Goal: Task Accomplishment & Management: Use online tool/utility

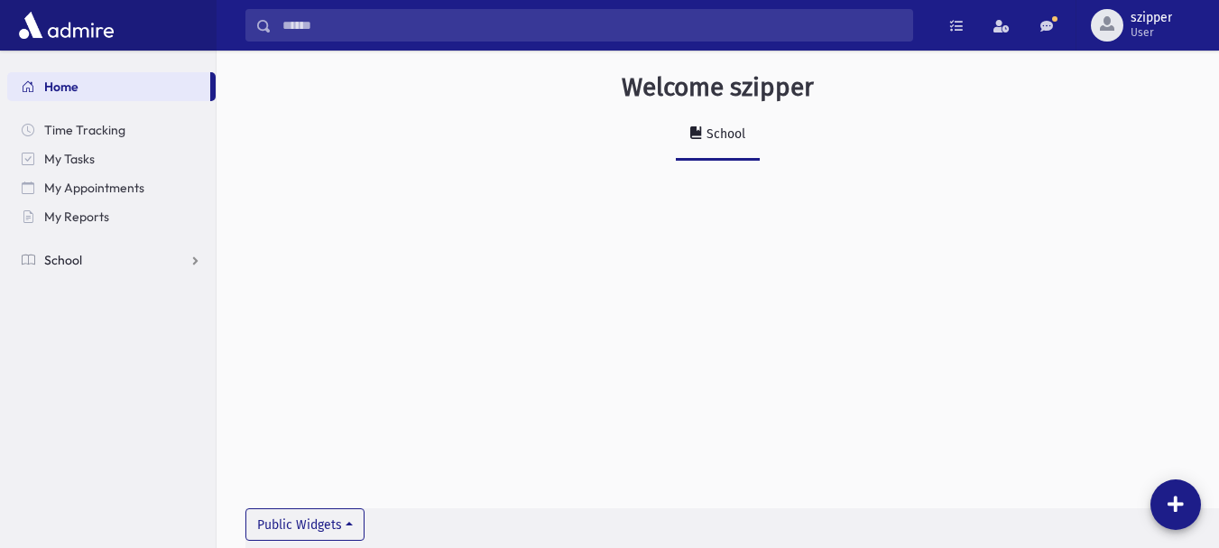
click at [83, 270] on link "School" at bounding box center [111, 259] width 208 height 29
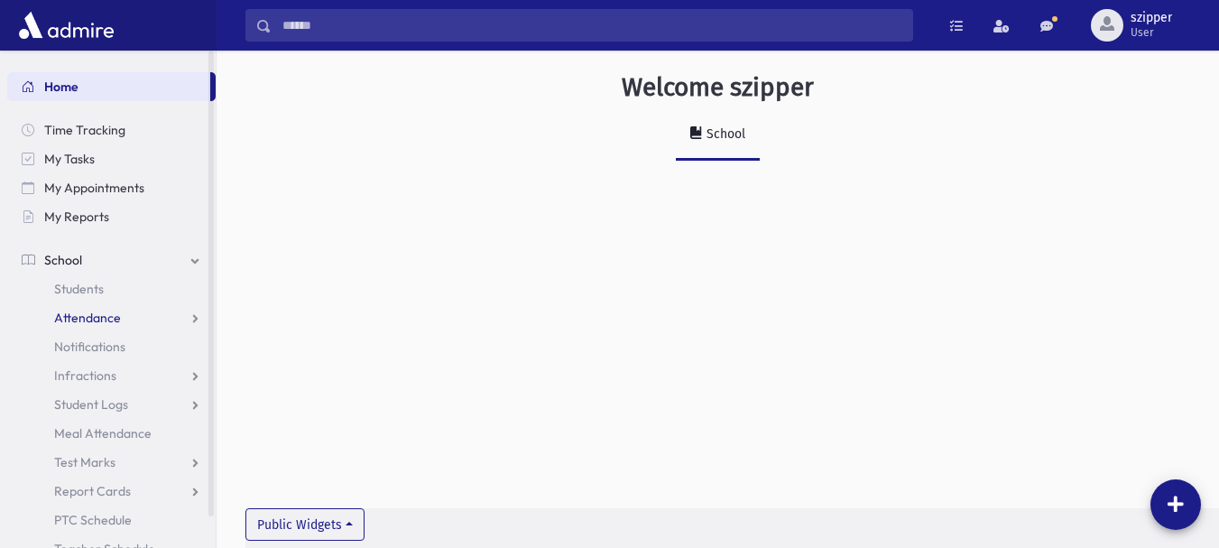
click at [82, 309] on link "Attendance" at bounding box center [111, 317] width 208 height 29
click at [89, 342] on span "Entry" at bounding box center [84, 346] width 31 height 16
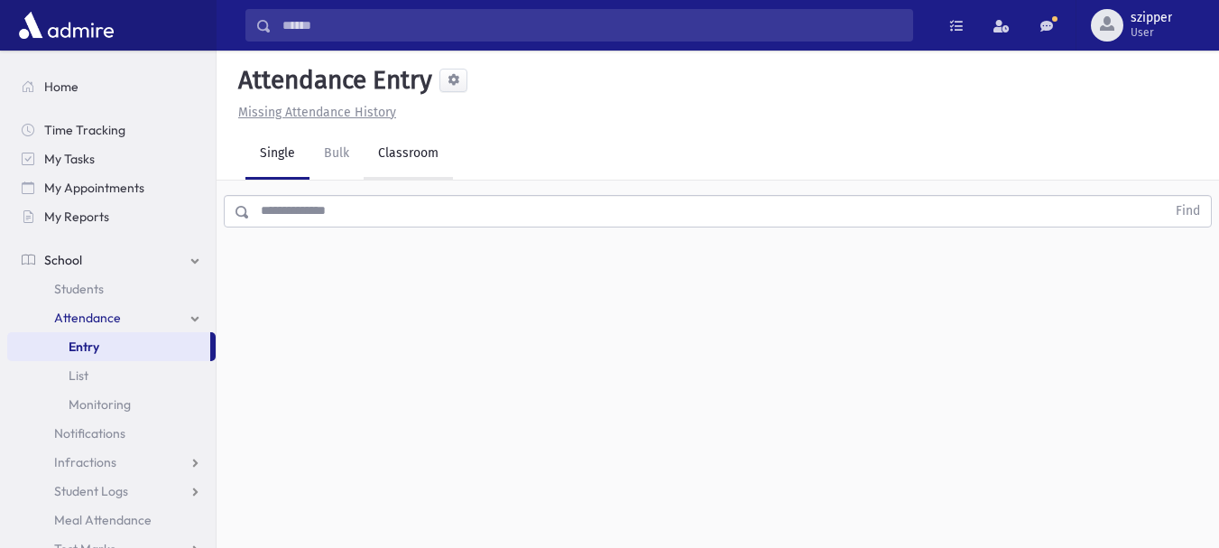
click at [398, 151] on link "Classroom" at bounding box center [408, 154] width 89 height 51
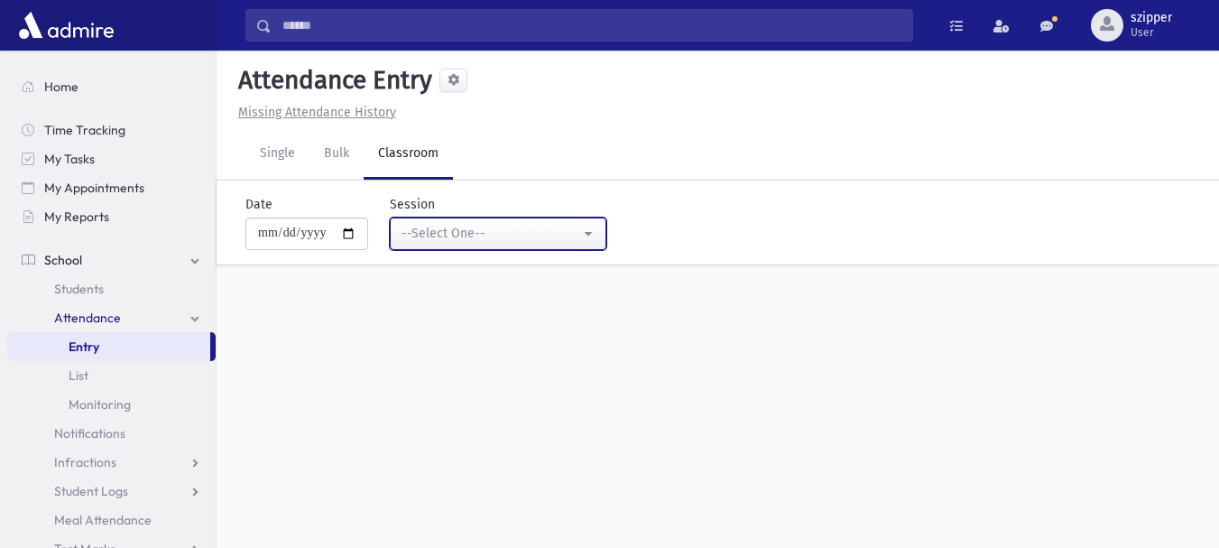
click at [457, 235] on div "--Select One--" at bounding box center [491, 233] width 179 height 19
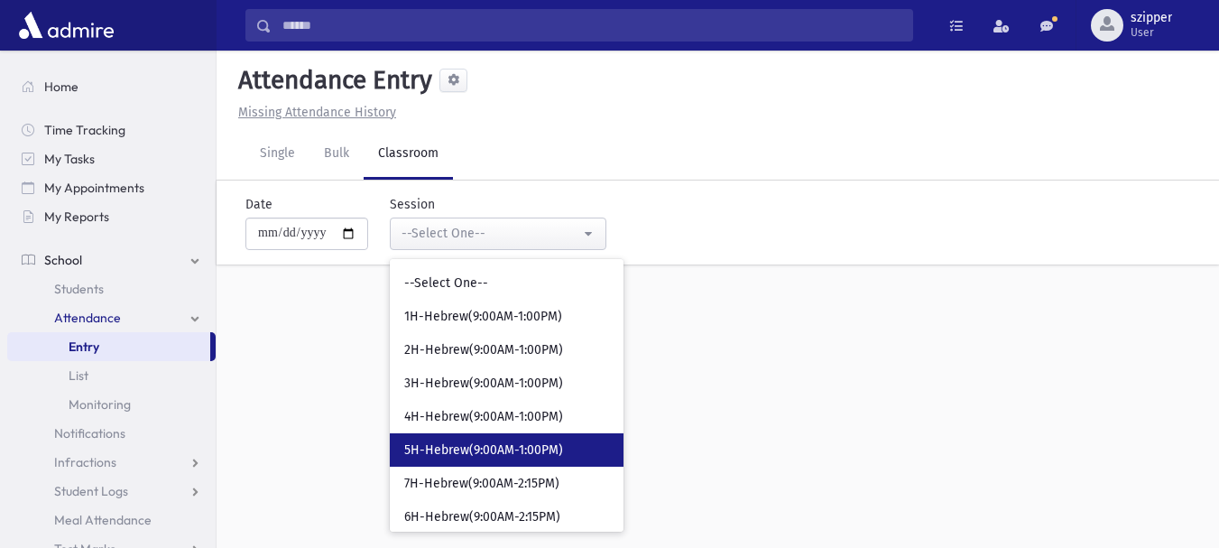
click at [474, 443] on span "5H-Hebrew(9:00AM-1:00PM)" at bounding box center [483, 450] width 159 height 18
select select "****"
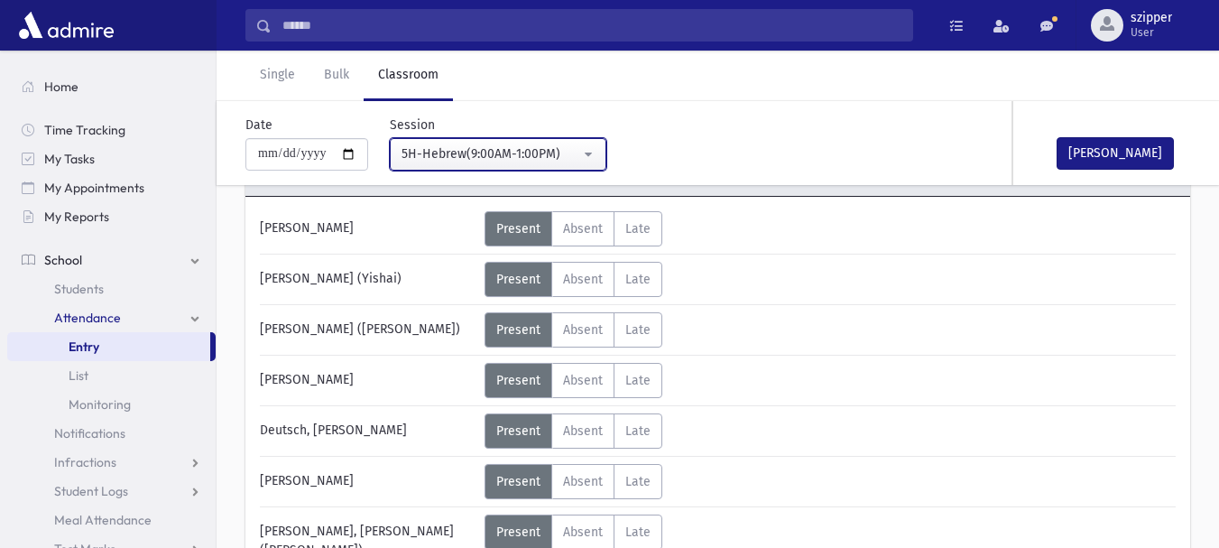
scroll to position [146, 0]
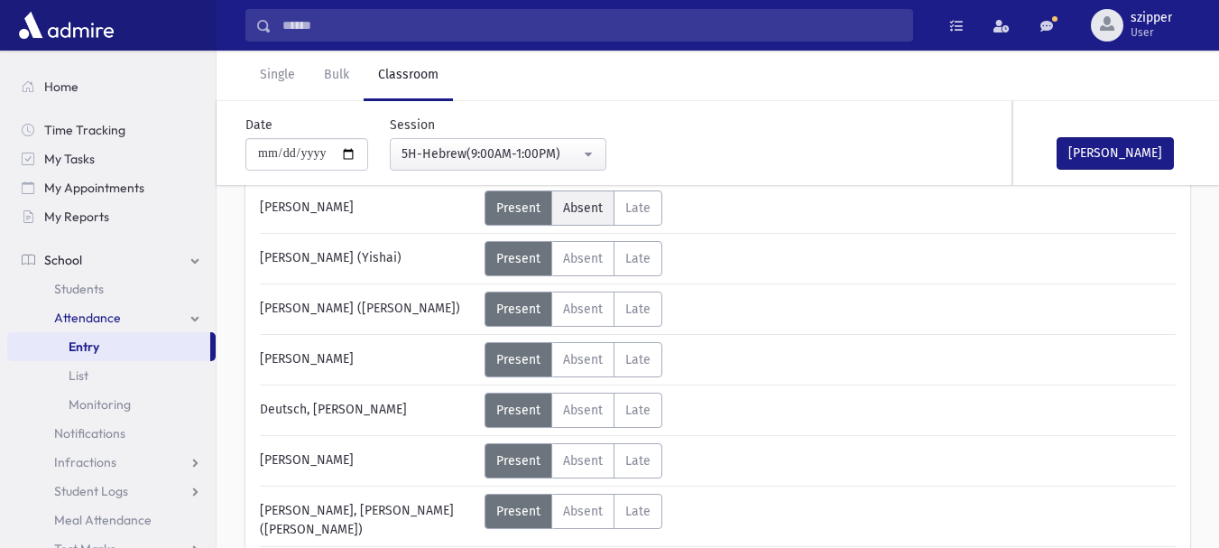
click at [567, 210] on span "Absent" at bounding box center [583, 207] width 40 height 15
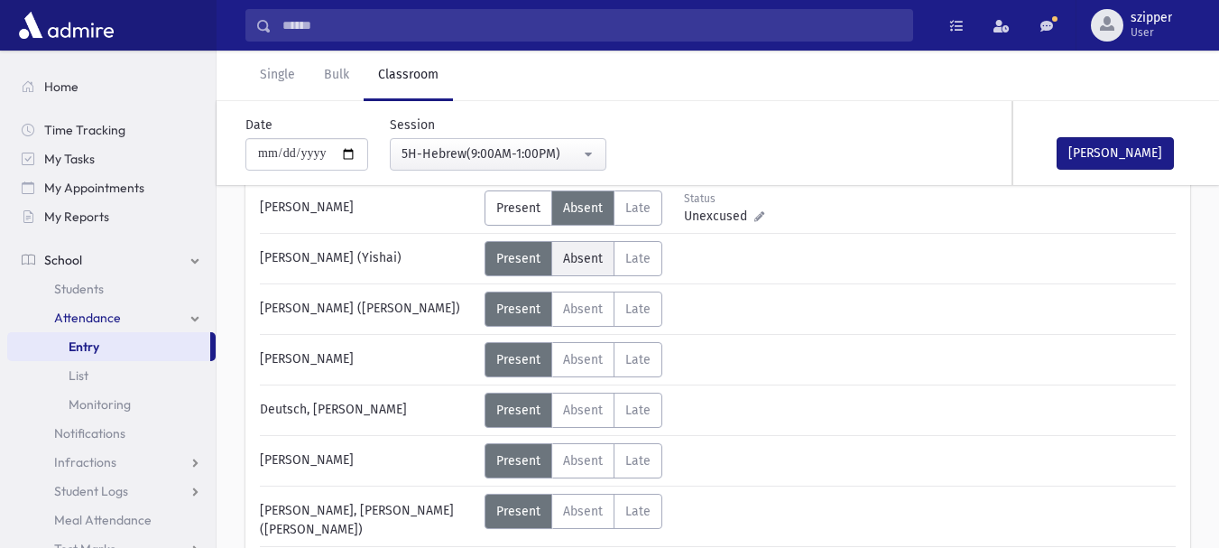
click at [577, 247] on label "Absent Absent" at bounding box center [582, 258] width 63 height 35
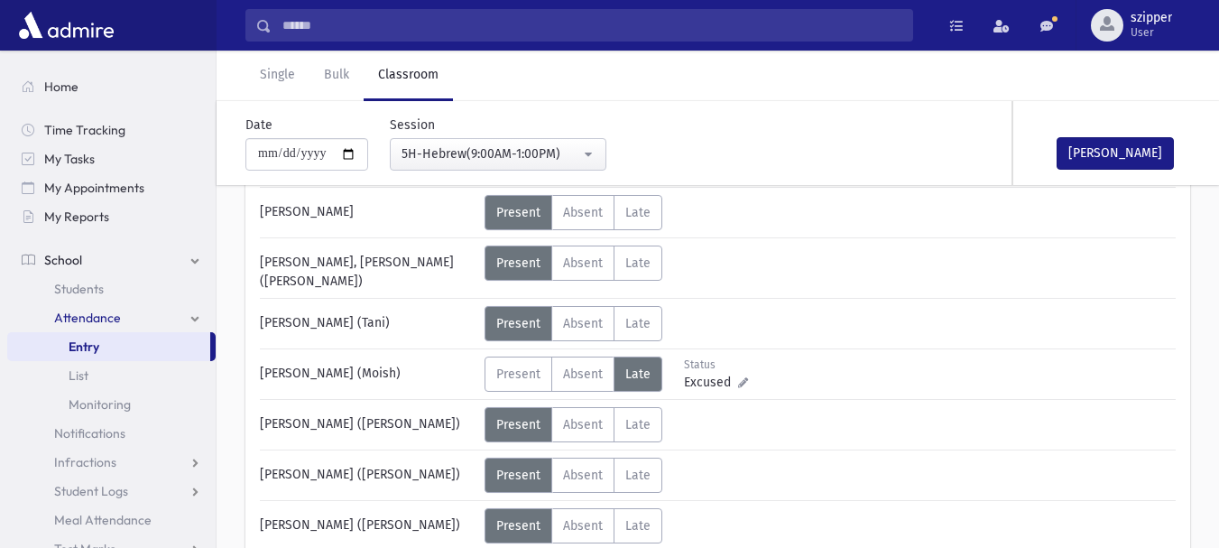
scroll to position [387, 0]
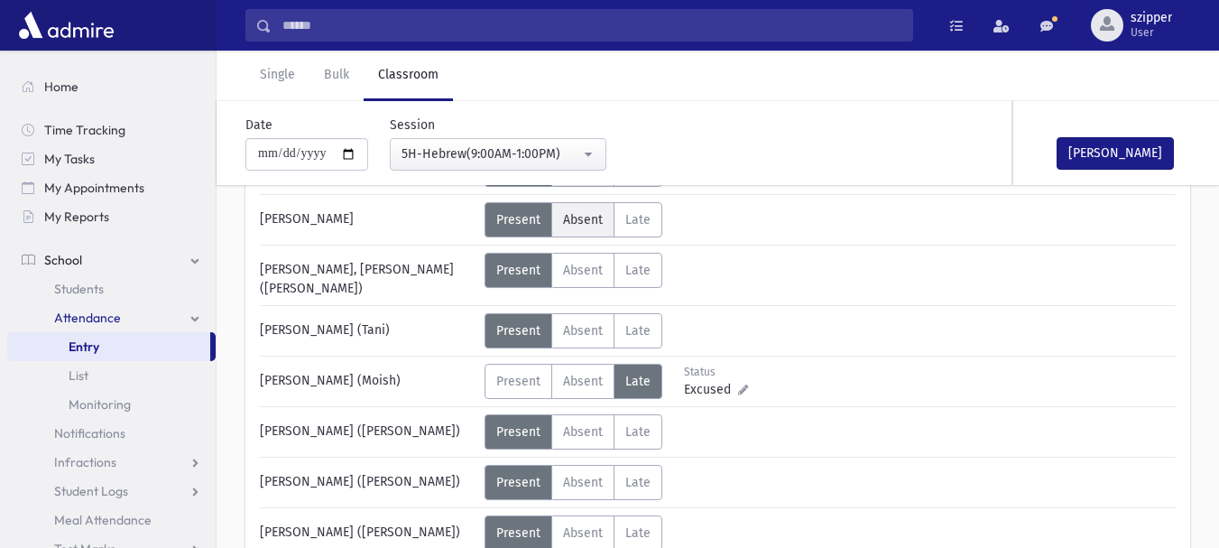
click at [584, 218] on span "Absent" at bounding box center [583, 219] width 40 height 15
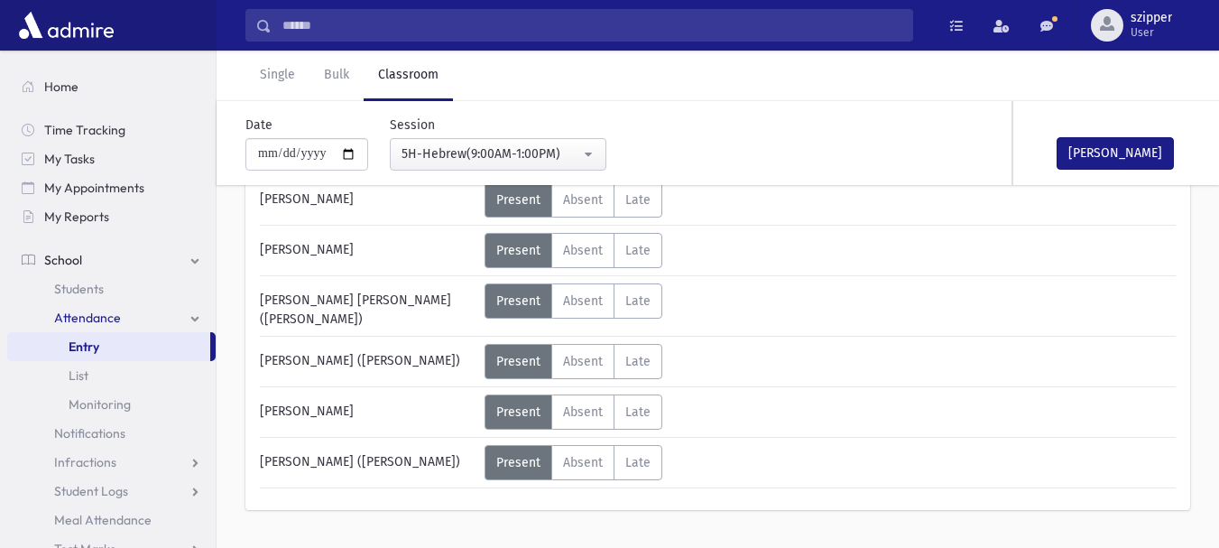
scroll to position [1079, 0]
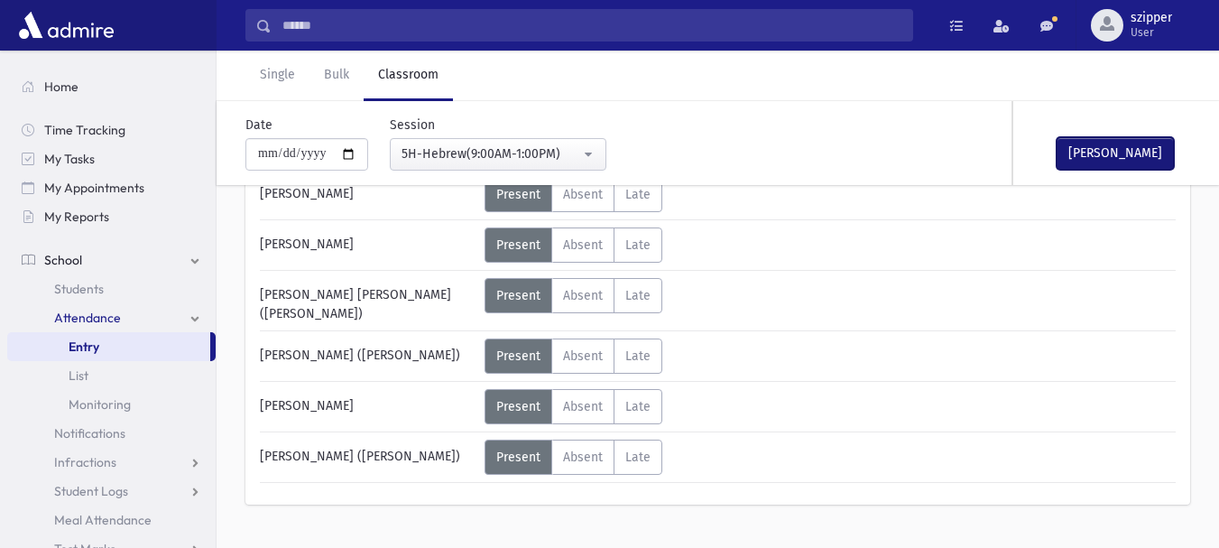
click at [1114, 156] on button "[PERSON_NAME]" at bounding box center [1115, 153] width 117 height 32
